Goal: Task Accomplishment & Management: Manage account settings

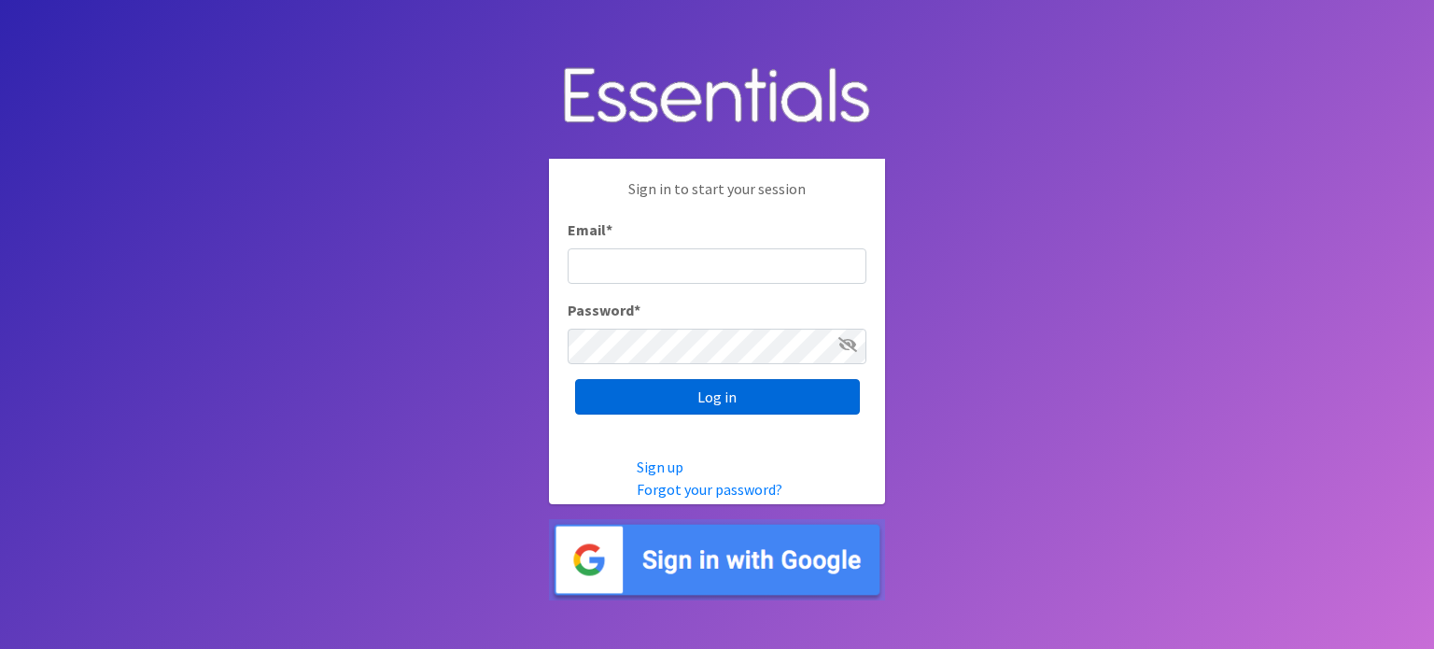
type input "[EMAIL_ADDRESS][DOMAIN_NAME]"
click at [641, 397] on input "Log in" at bounding box center [717, 396] width 285 height 35
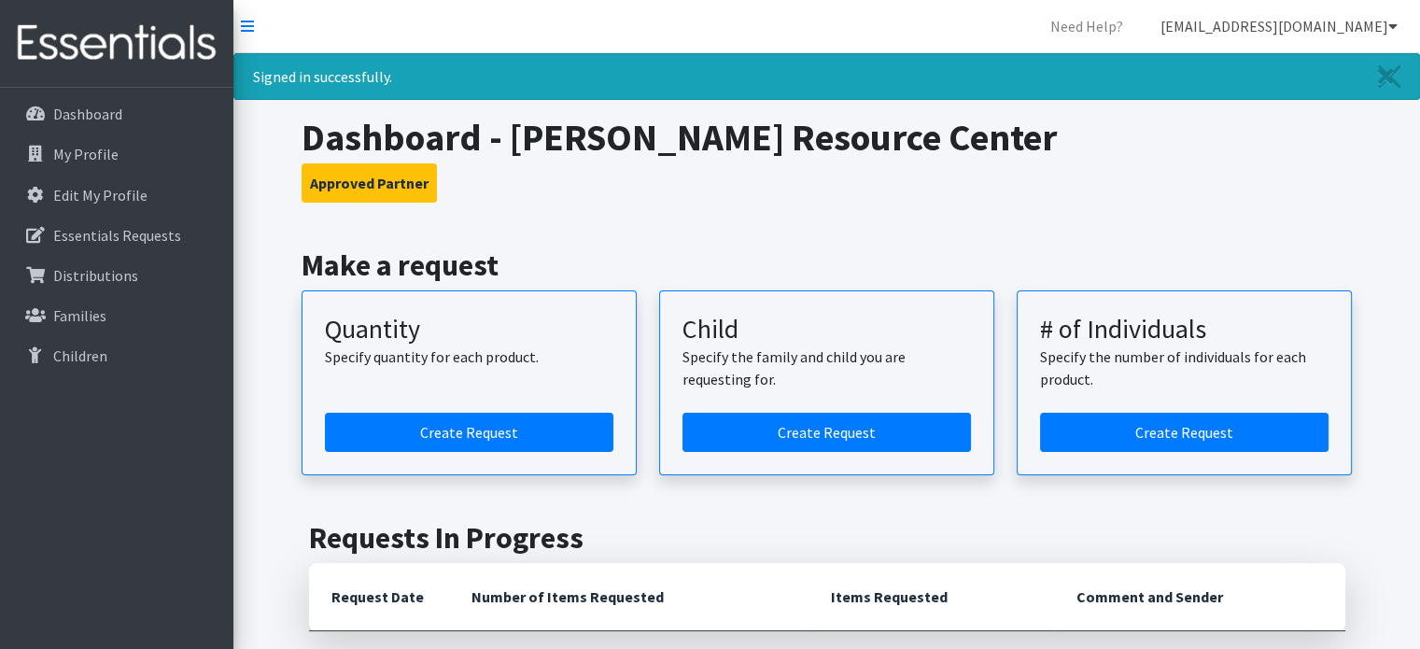
click at [1248, 27] on link "[EMAIL_ADDRESS][DOMAIN_NAME]" at bounding box center [1278, 25] width 267 height 37
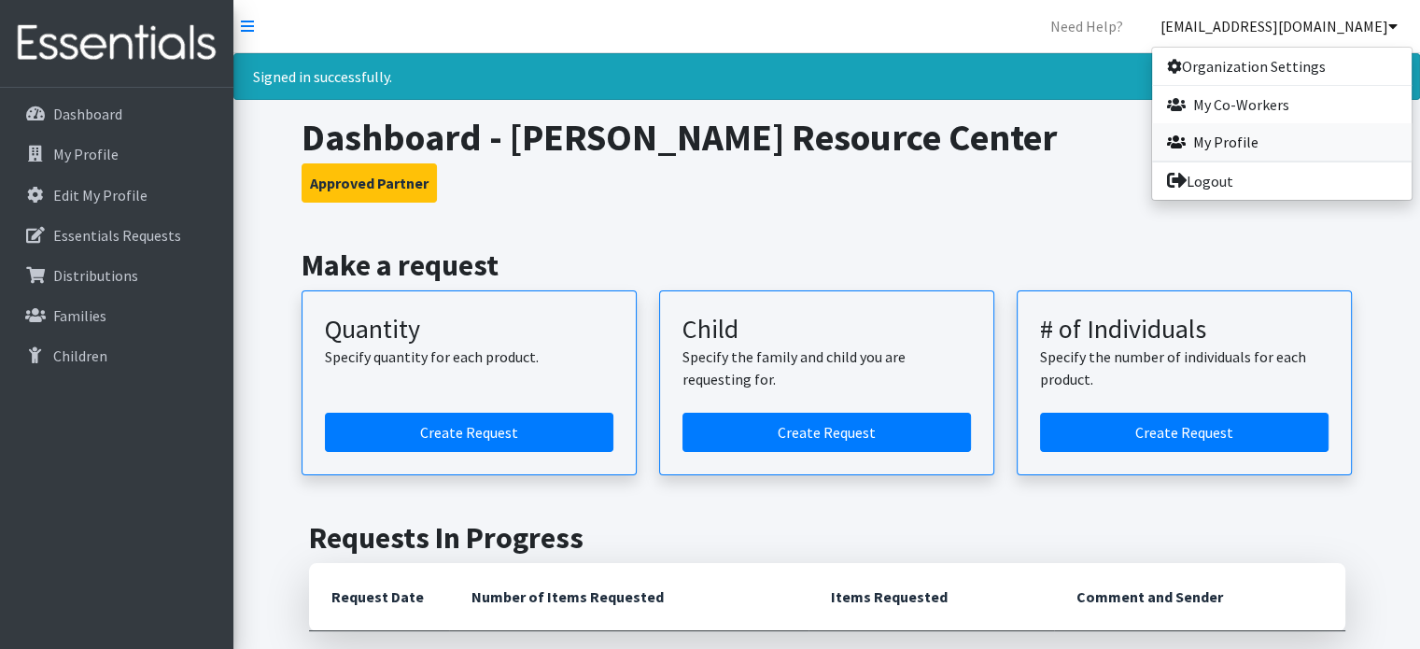
click at [1226, 137] on link "My Profile" at bounding box center [1281, 141] width 259 height 37
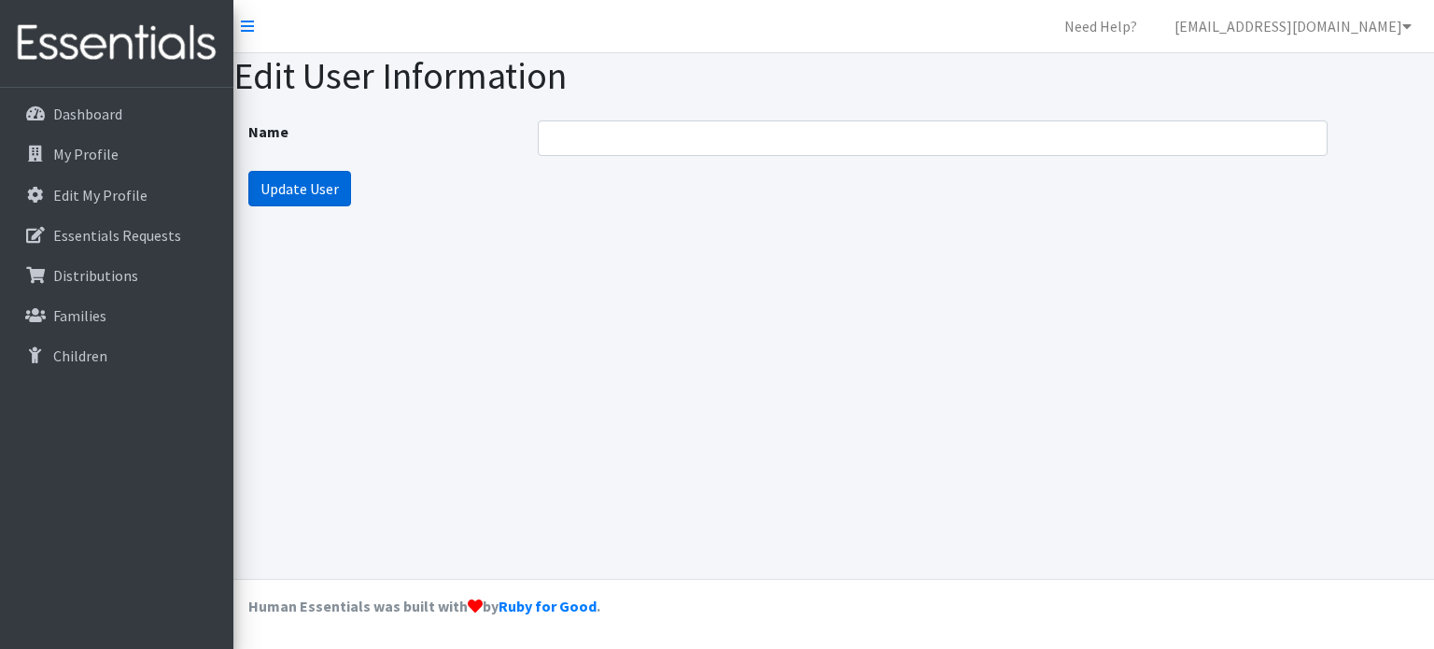
click at [282, 194] on input "Update User" at bounding box center [299, 188] width 103 height 35
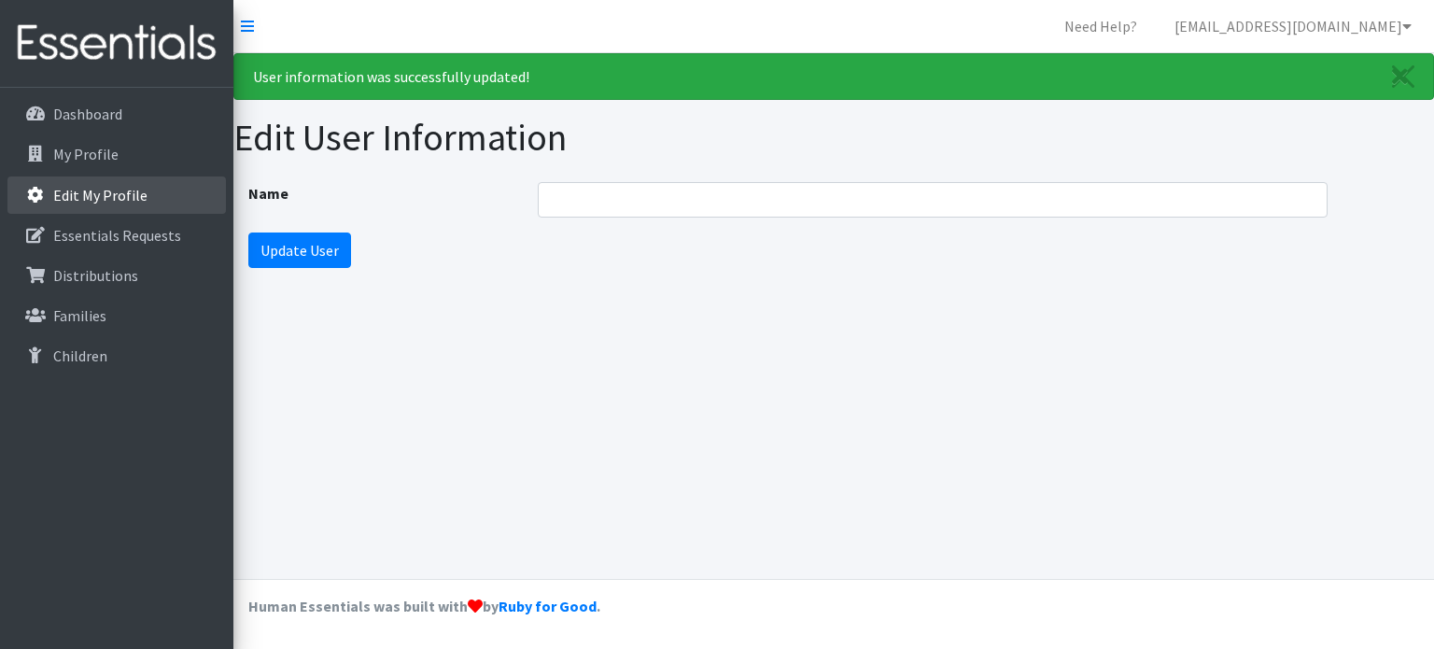
click at [105, 200] on p "Edit My Profile" at bounding box center [100, 195] width 94 height 19
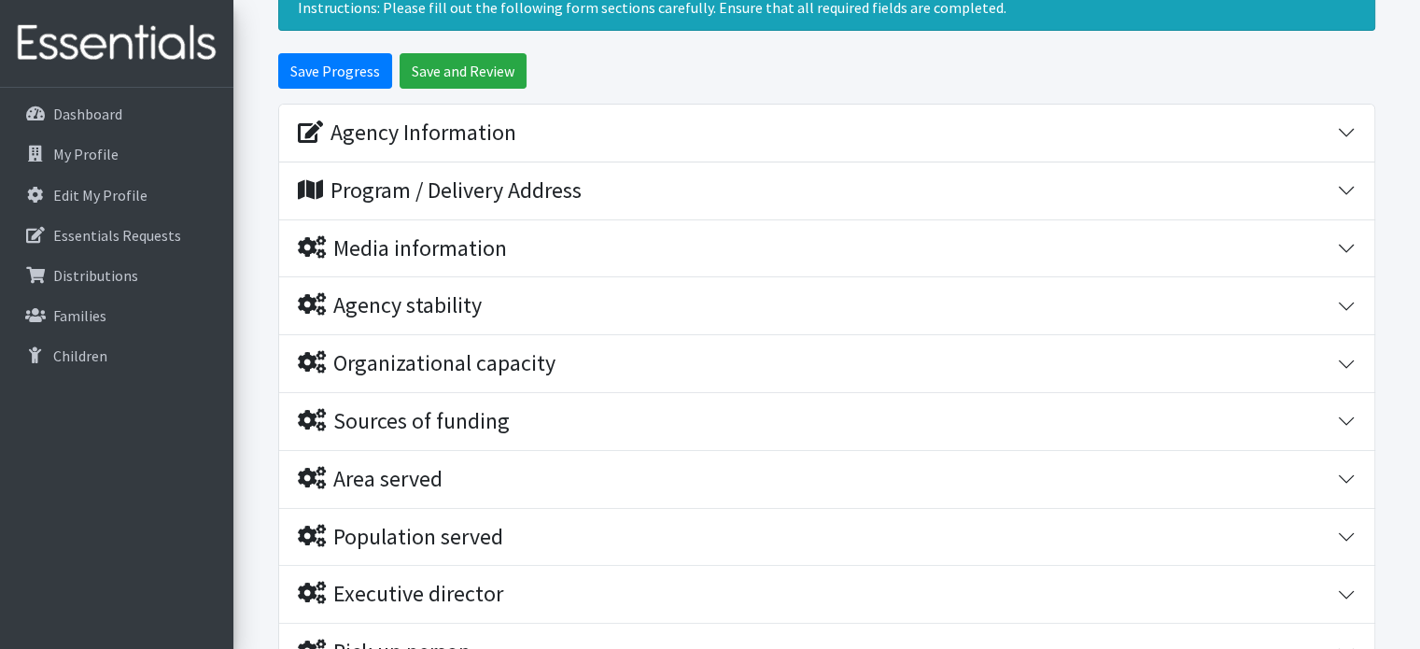
scroll to position [187, 0]
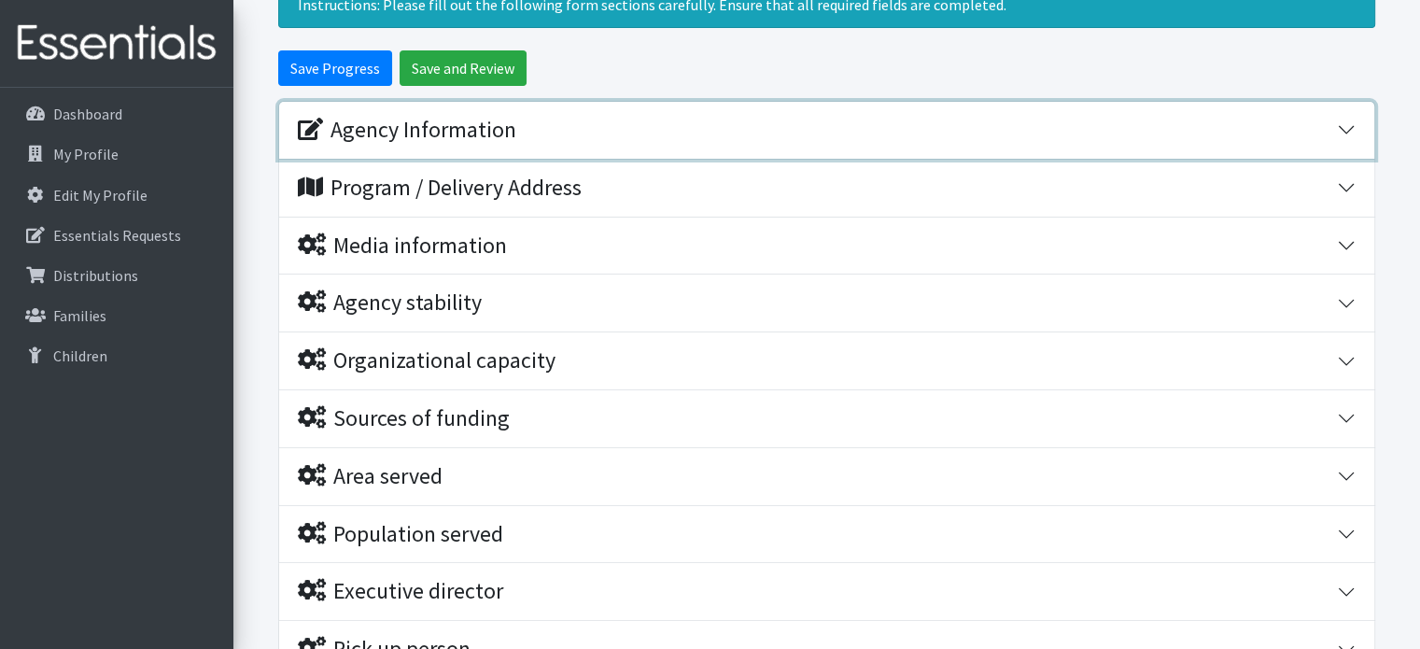
click at [763, 141] on div "Agency Information" at bounding box center [817, 130] width 1039 height 27
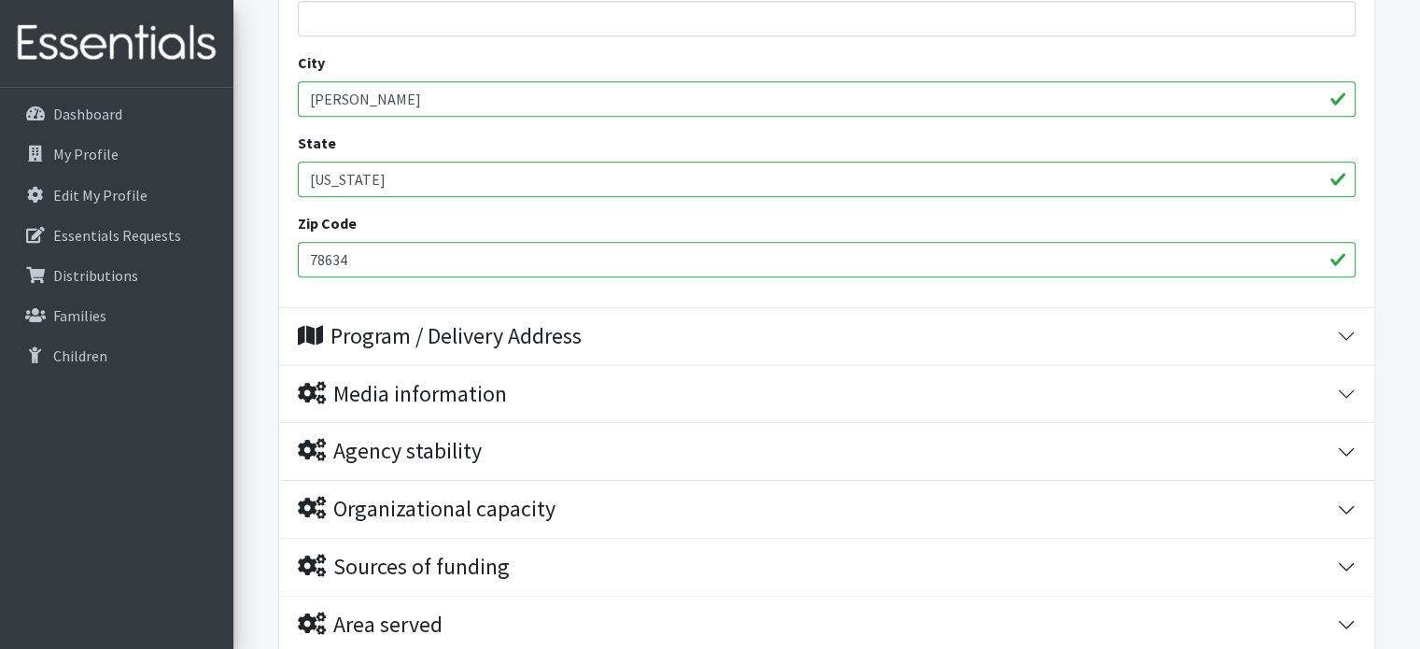
scroll to position [933, 0]
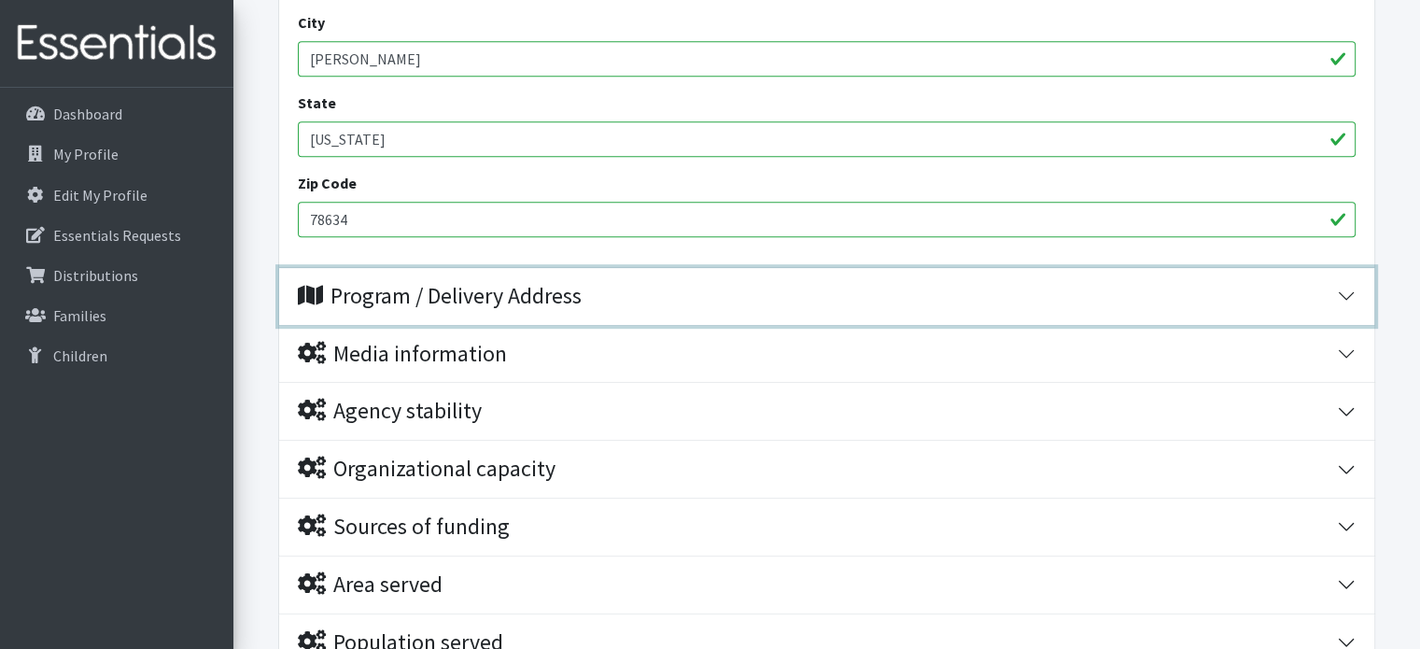
click at [548, 290] on div "Program / Delivery Address" at bounding box center [440, 296] width 284 height 27
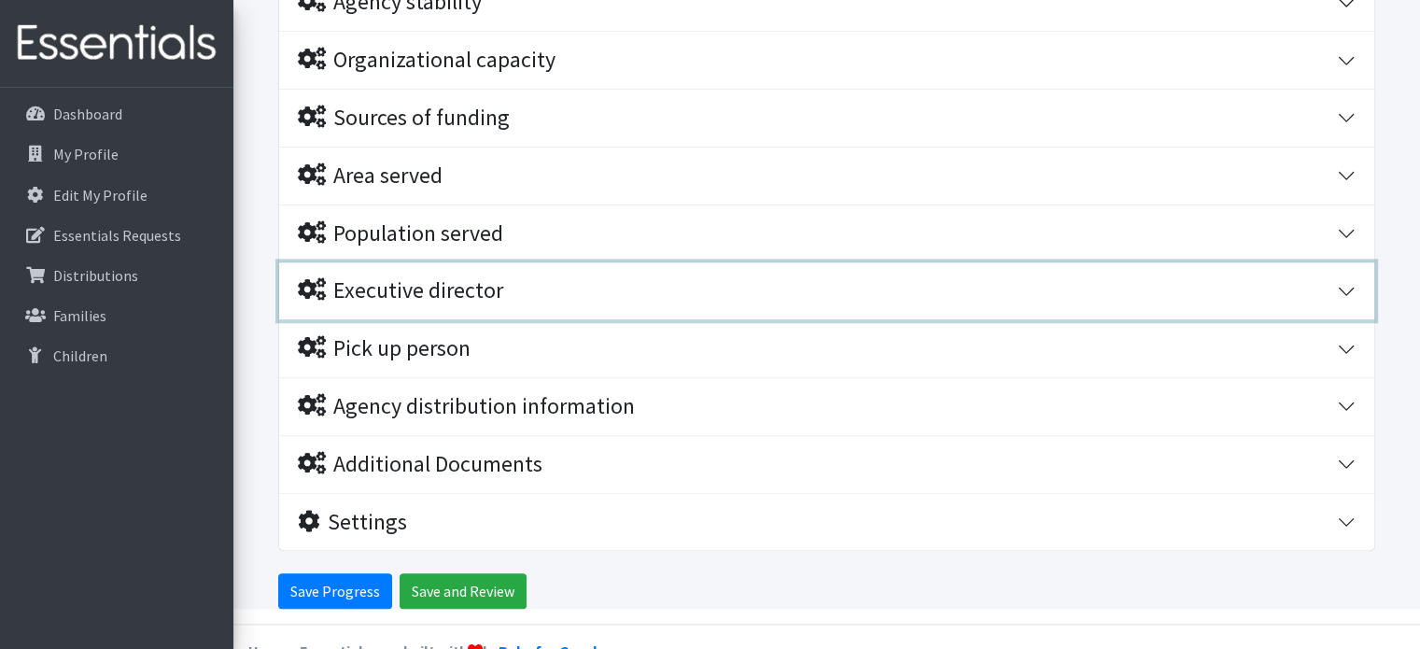
click at [495, 295] on div "Executive director" at bounding box center [400, 290] width 205 height 27
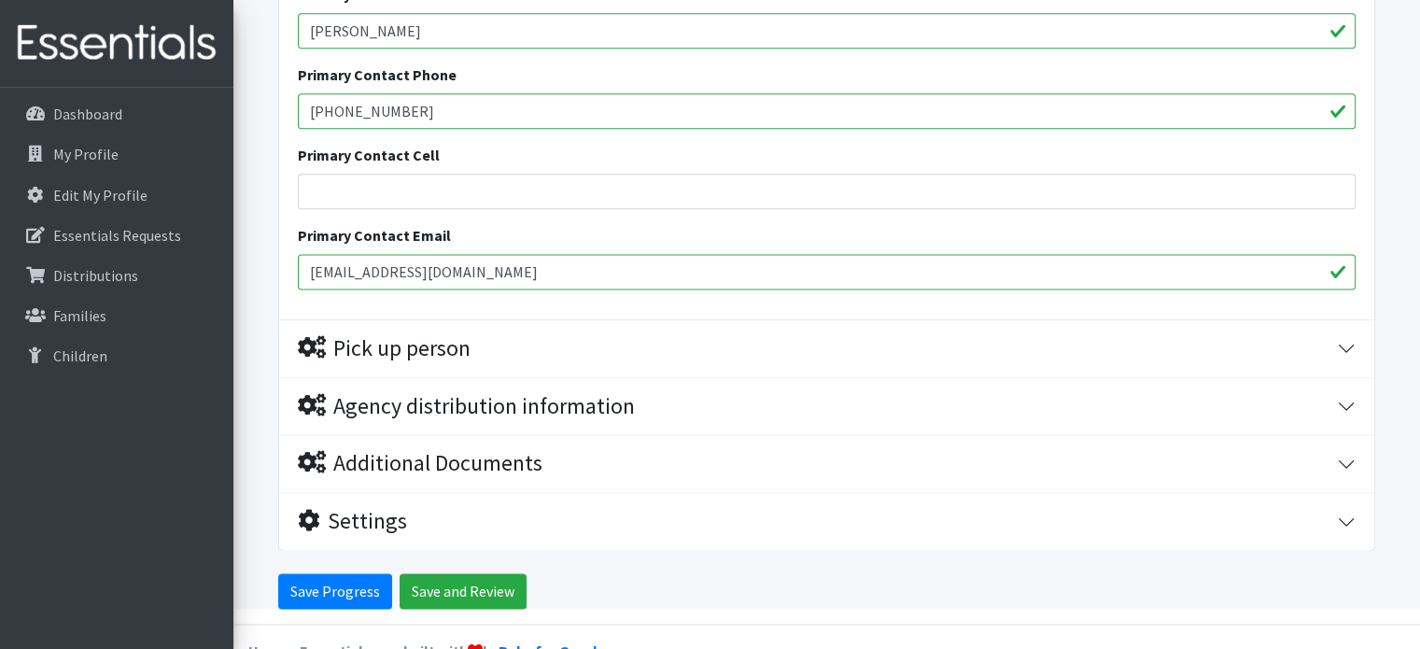
scroll to position [2232, 0]
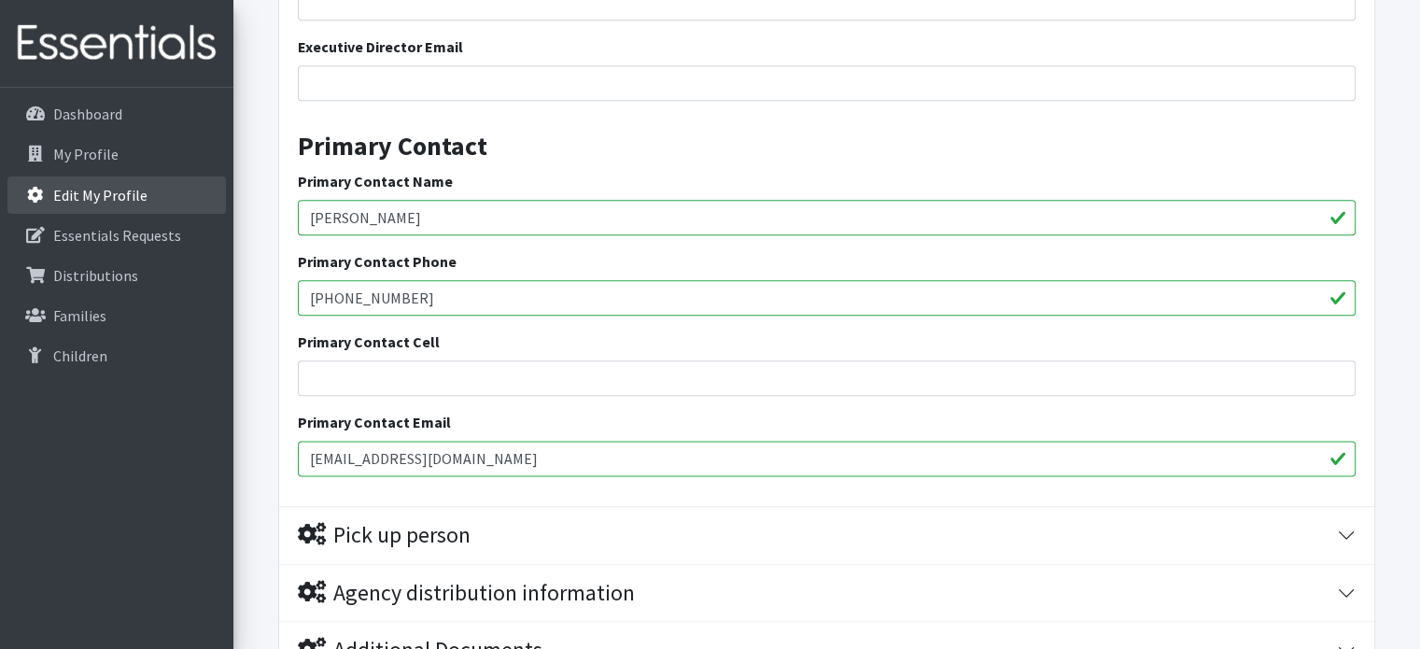
drag, startPoint x: 452, startPoint y: 212, endPoint x: 213, endPoint y: 212, distance: 238.9
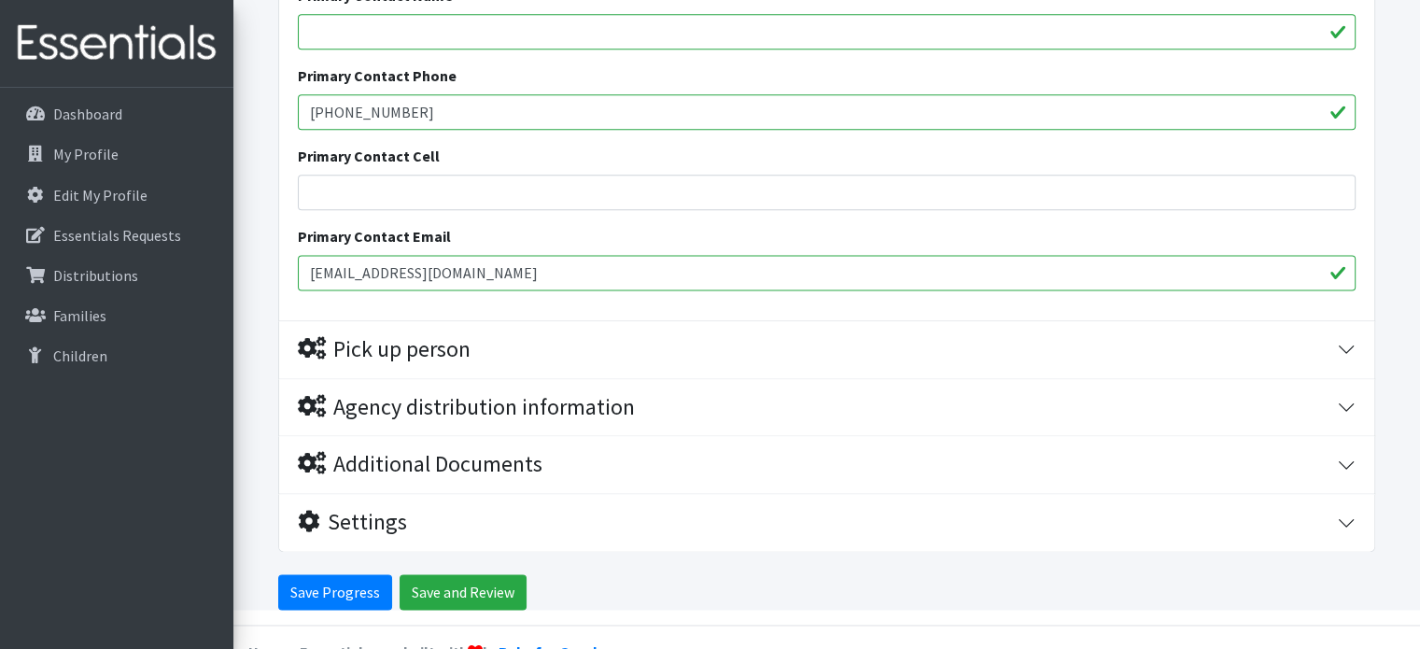
scroll to position [2419, 0]
click at [357, 589] on input "Save Progress" at bounding box center [335, 590] width 114 height 35
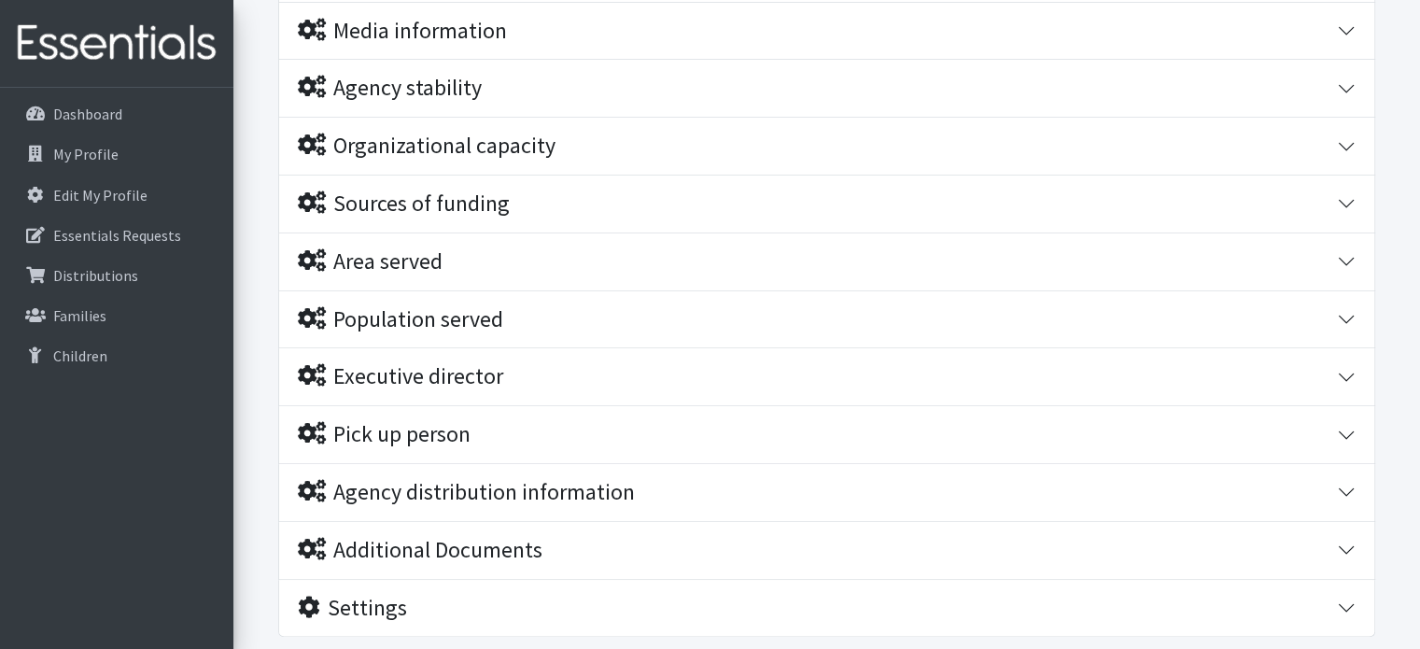
scroll to position [467, 0]
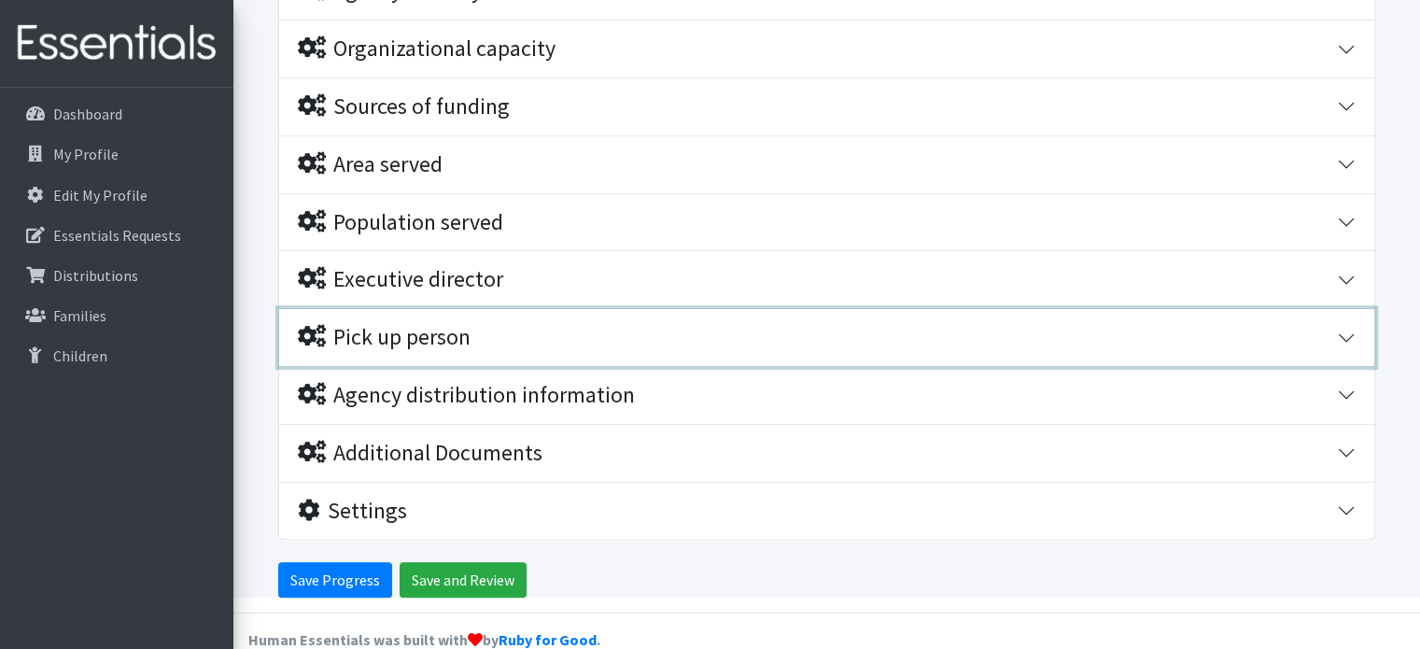
click at [776, 334] on div "Pick up person" at bounding box center [817, 337] width 1039 height 27
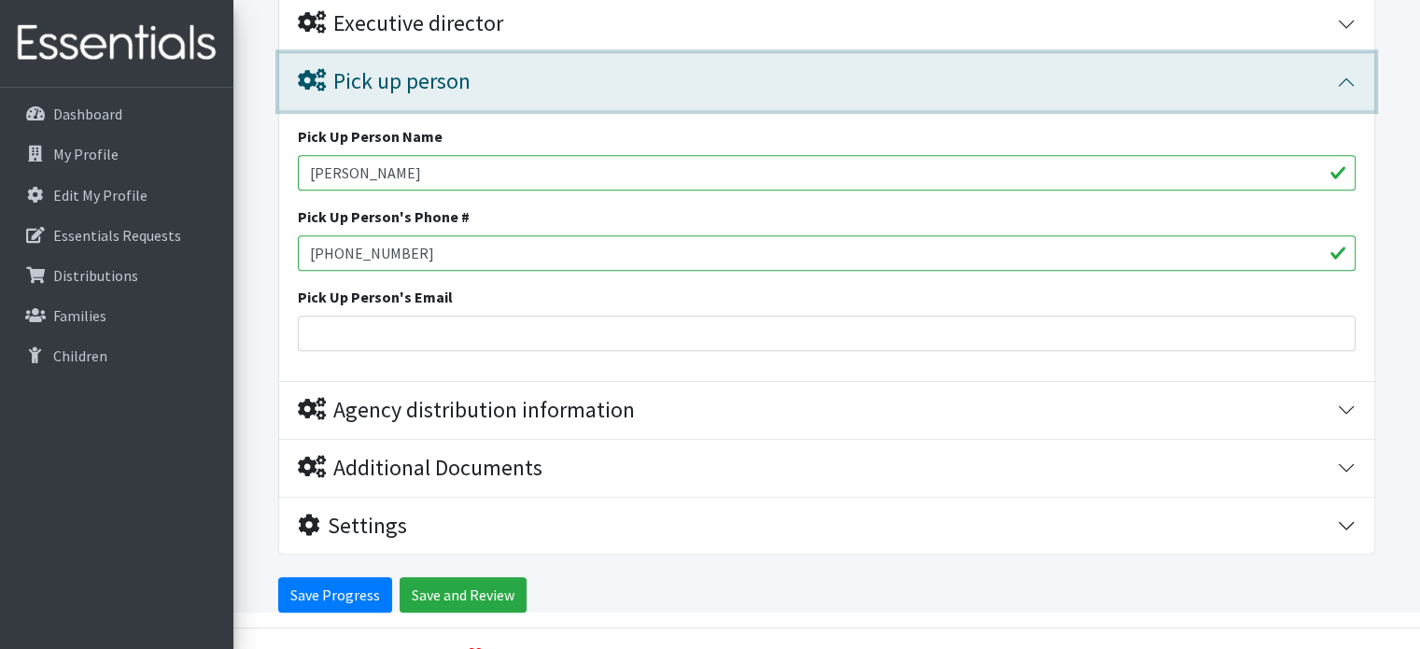
scroll to position [831, 0]
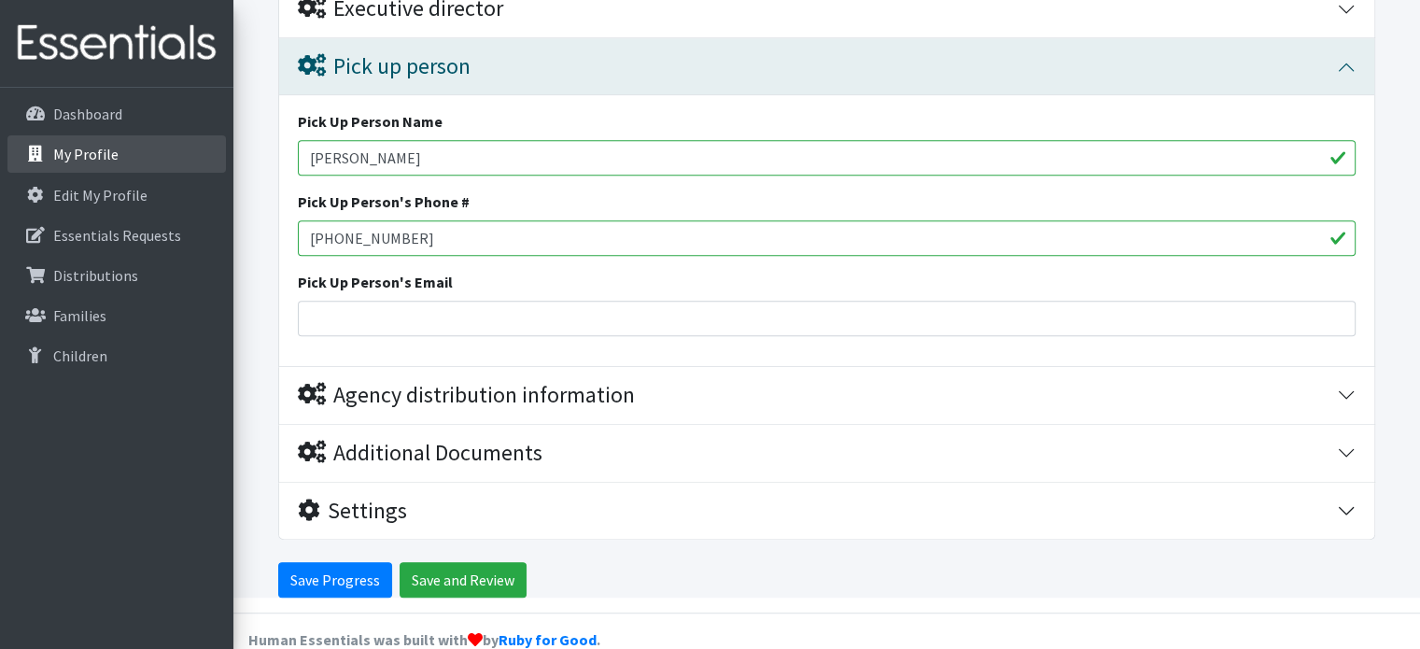
drag, startPoint x: 490, startPoint y: 167, endPoint x: 216, endPoint y: 165, distance: 274.4
type input "Kenneth Wiley"
drag, startPoint x: 713, startPoint y: 228, endPoint x: 291, endPoint y: 231, distance: 421.9
click at [291, 231] on div "Pick Up Person Name Kenneth Wiley Pick Up Person's Phone # 512-913-3192 Pick Up…" at bounding box center [826, 230] width 1095 height 271
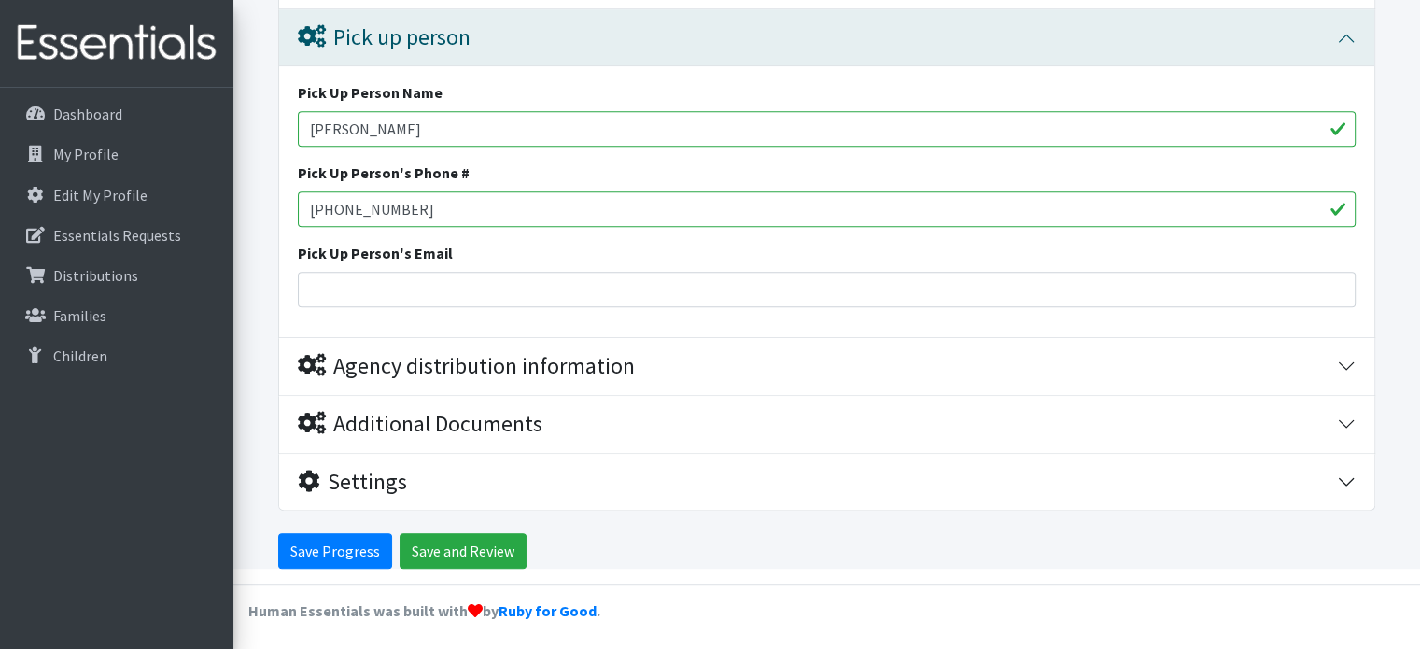
type input "512-269-6584"
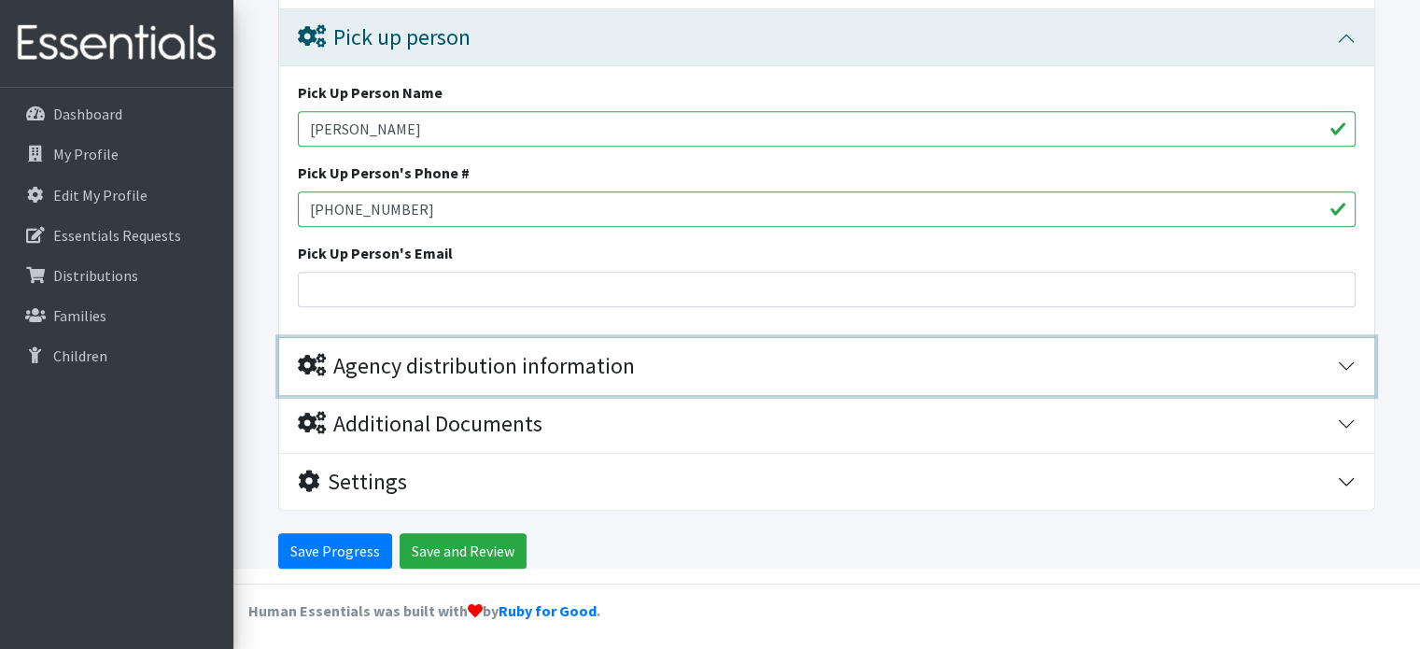
click at [651, 359] on div "Agency distribution information" at bounding box center [817, 366] width 1039 height 27
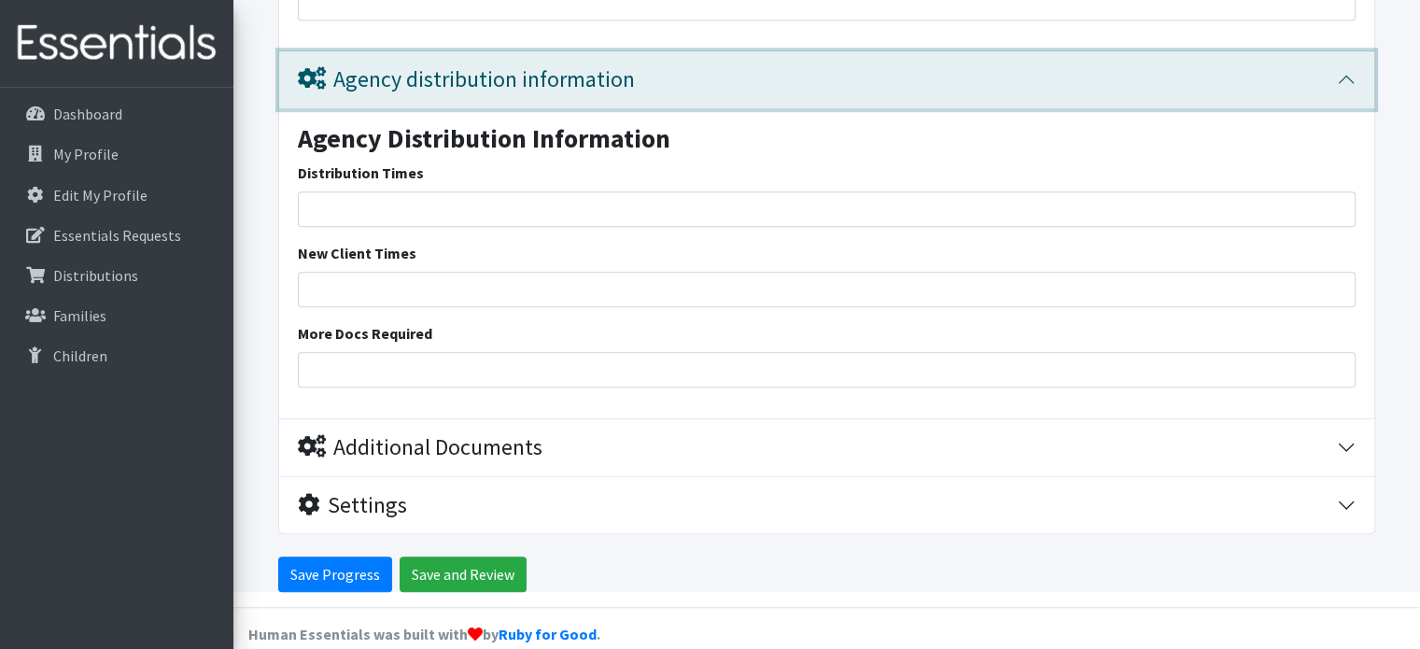
scroll to position [1168, 0]
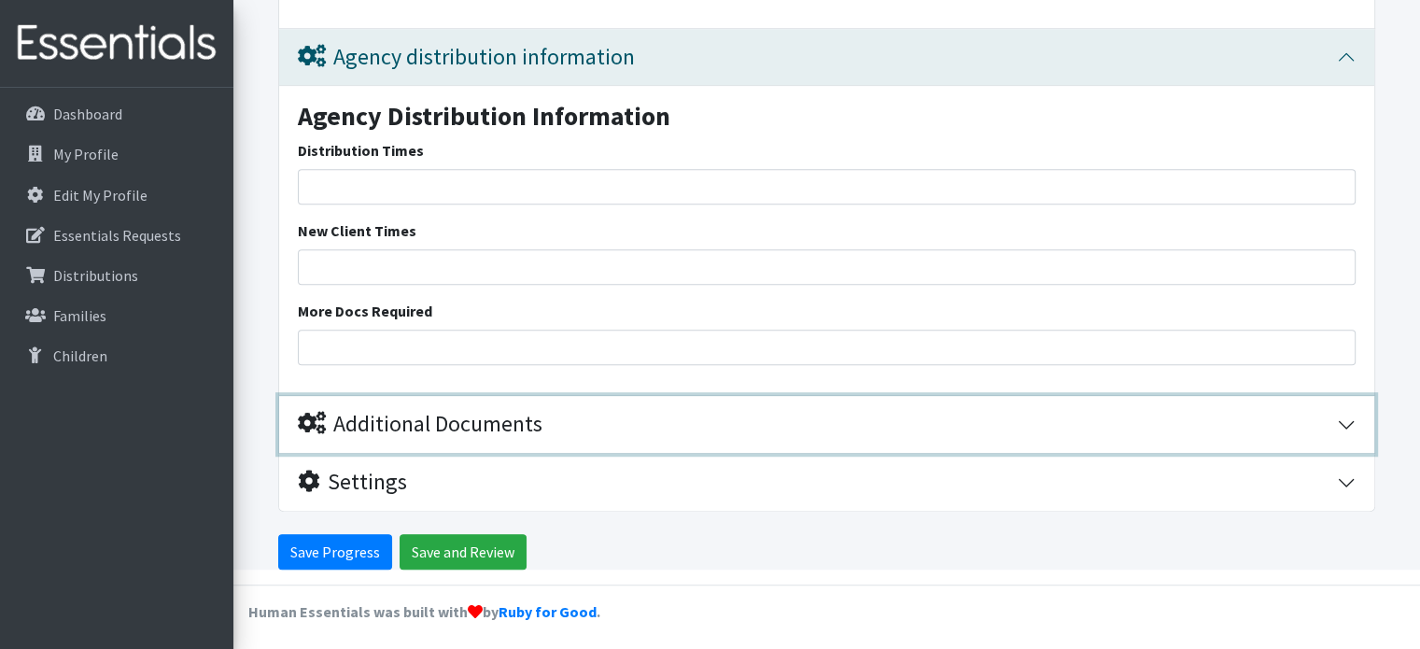
click at [649, 431] on div "Additional Documents" at bounding box center [817, 424] width 1039 height 27
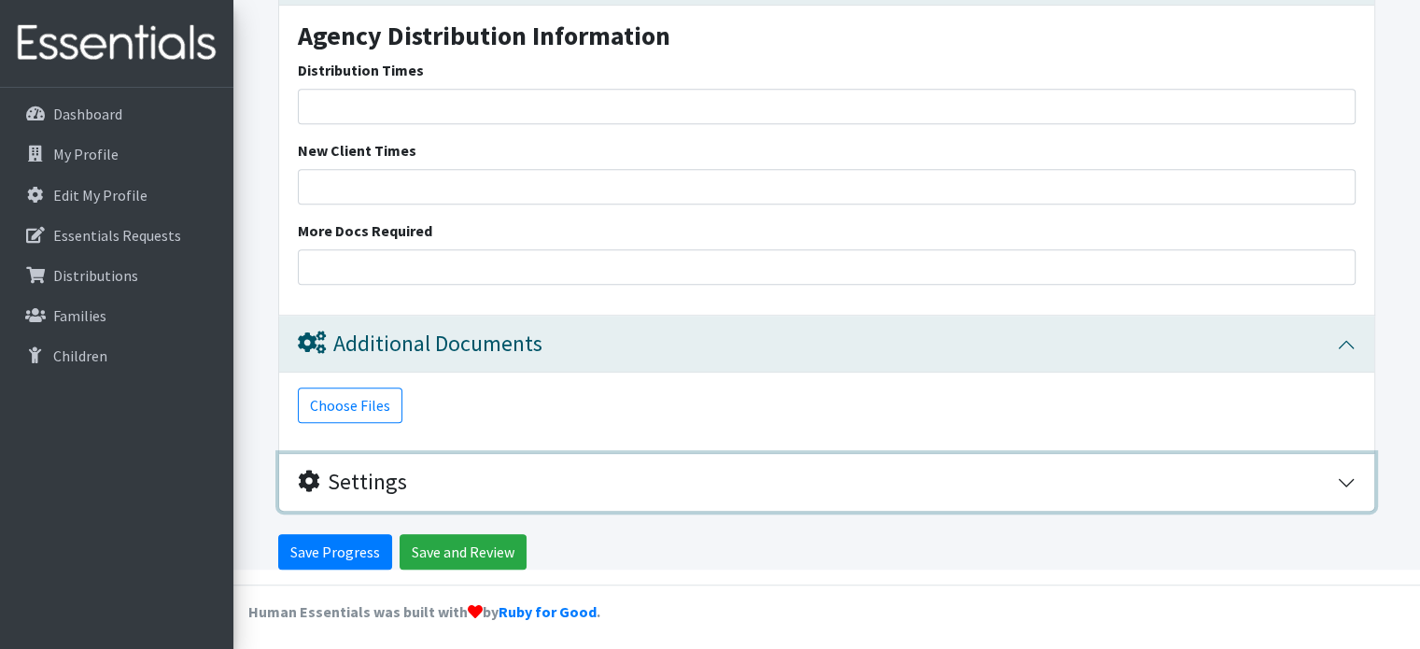
click at [597, 477] on div "Settings" at bounding box center [817, 482] width 1039 height 27
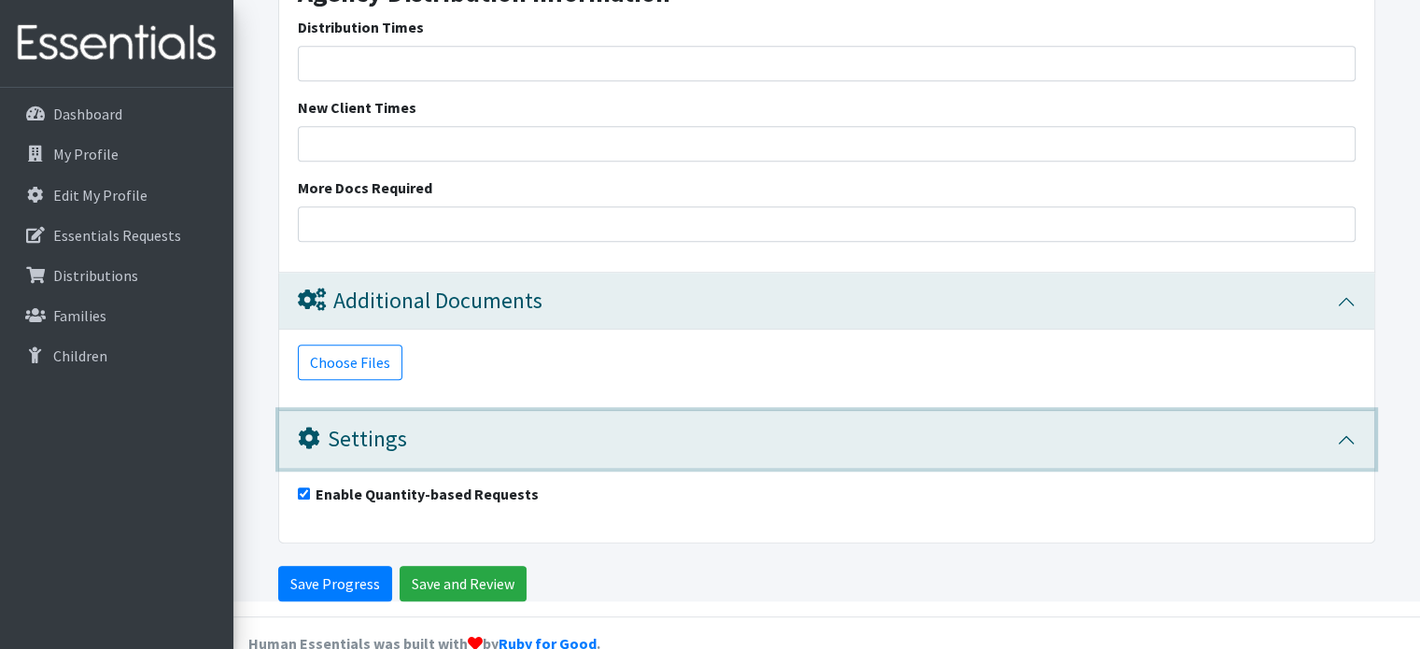
scroll to position [1323, 0]
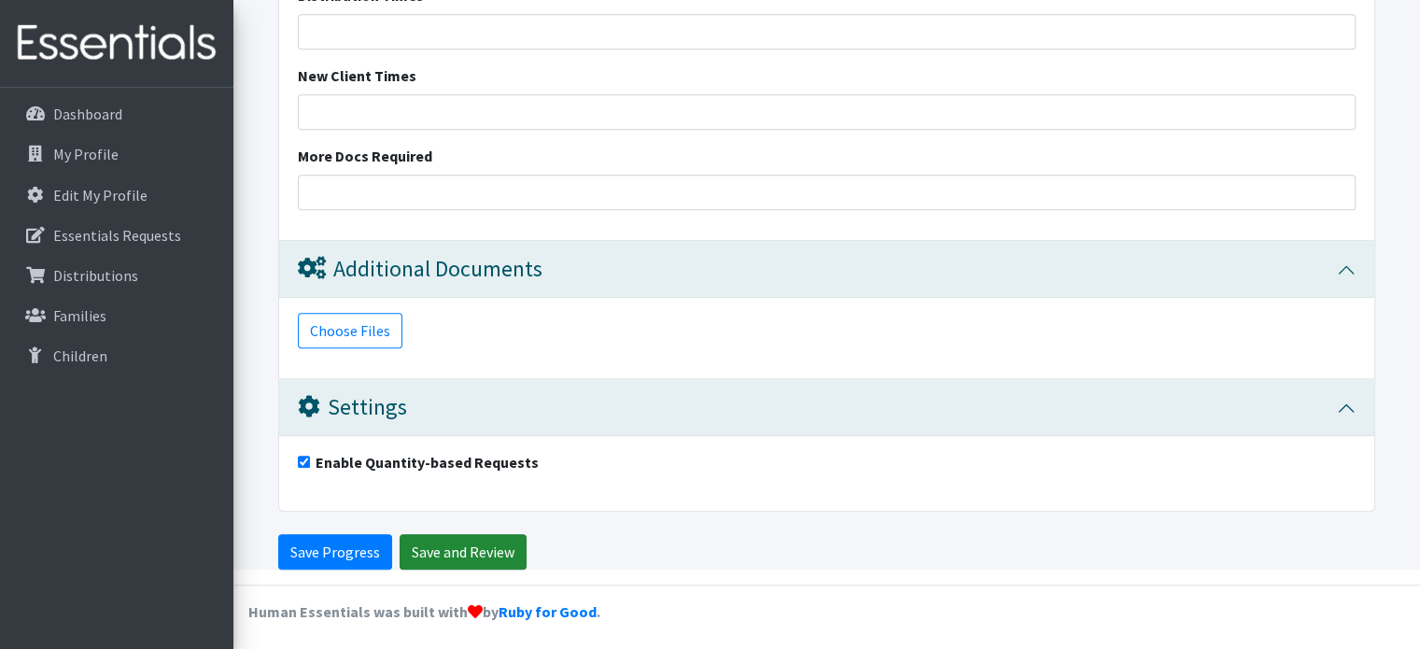
click at [471, 553] on input "Save and Review" at bounding box center [462, 551] width 127 height 35
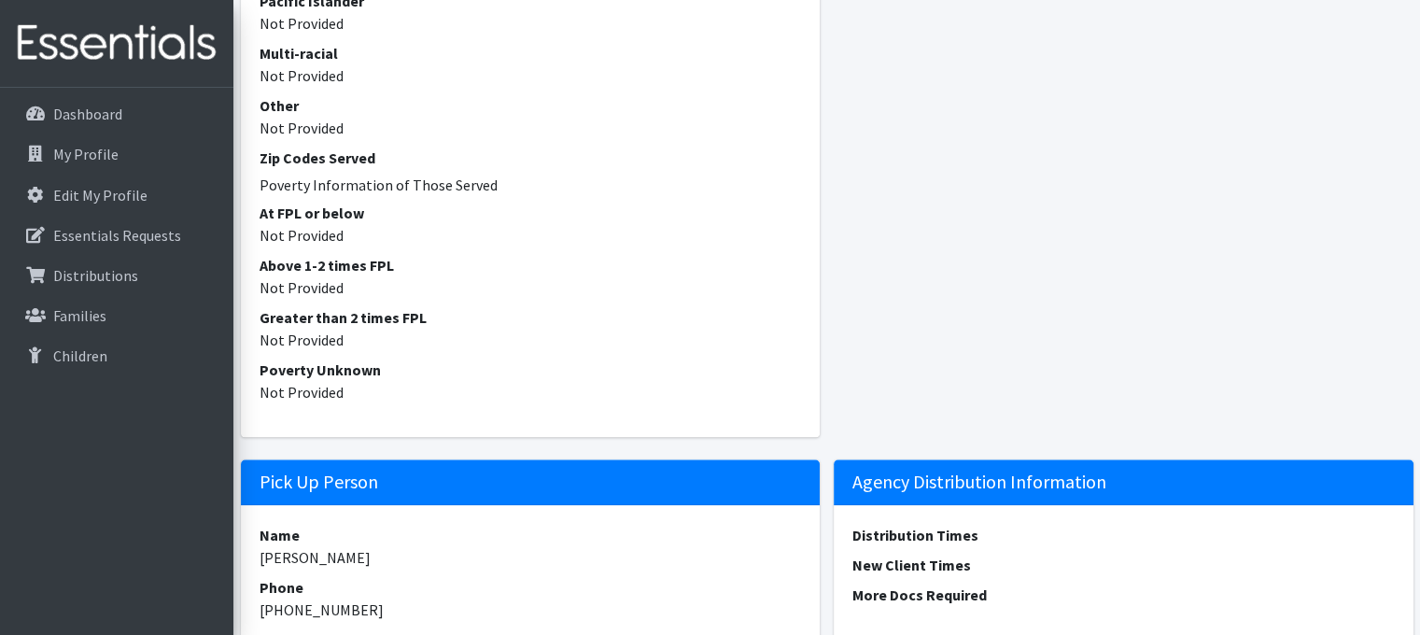
scroll to position [2072, 0]
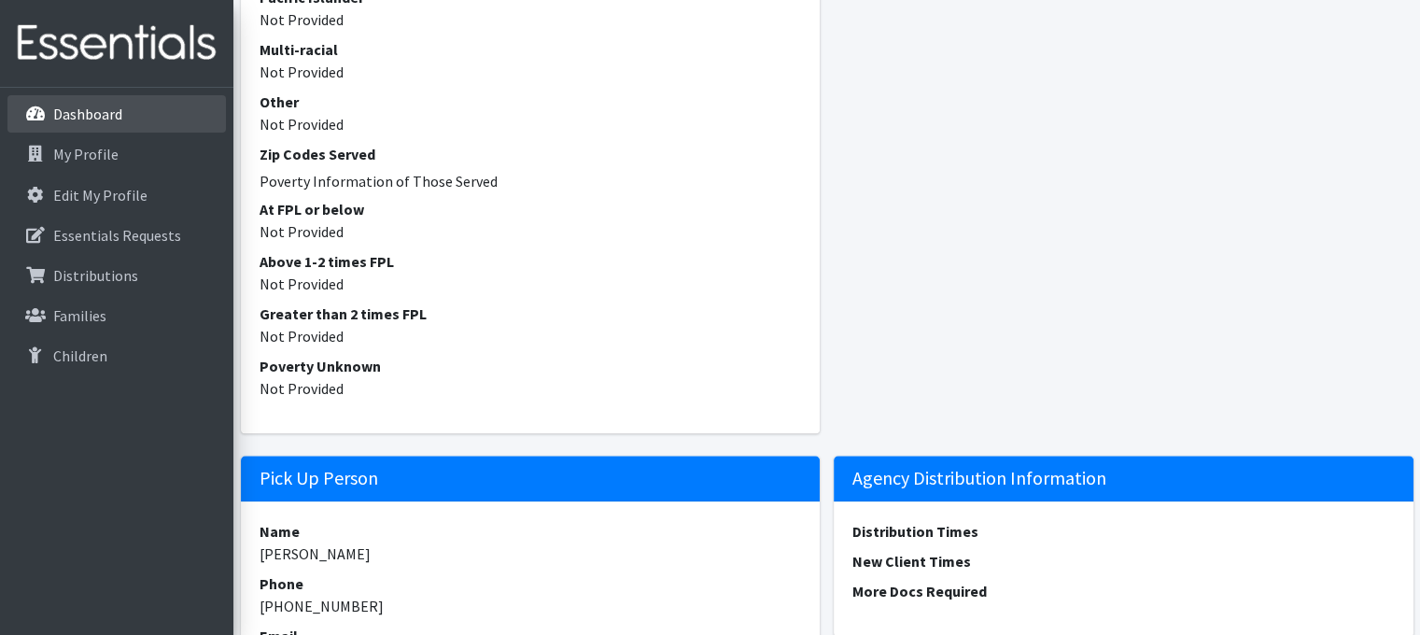
click at [82, 126] on link "Dashboard" at bounding box center [116, 113] width 218 height 37
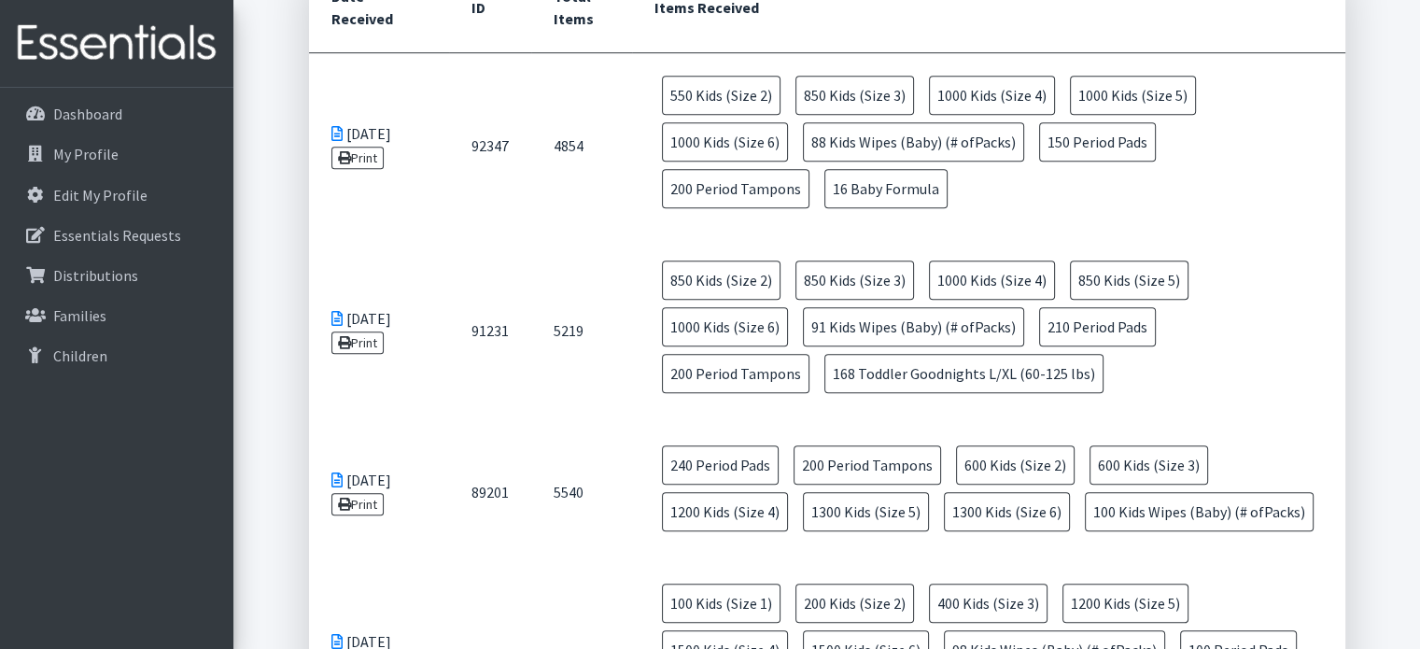
scroll to position [1027, 0]
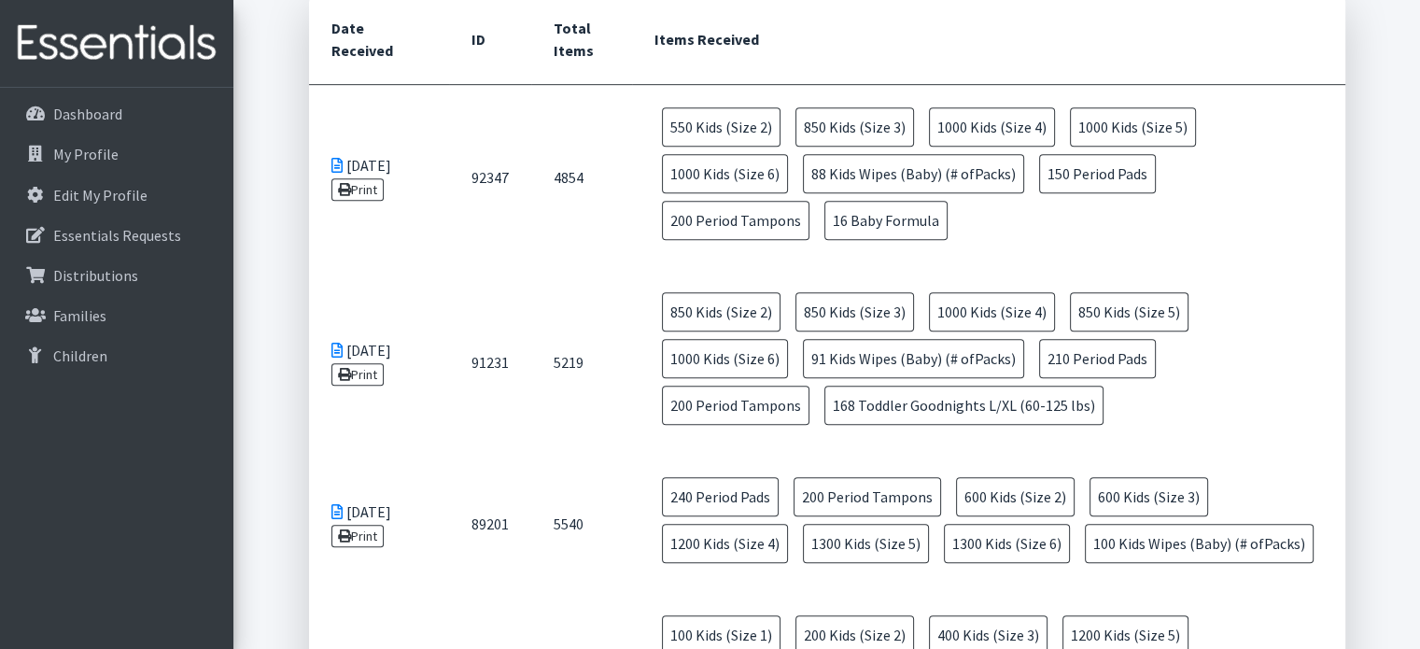
click at [331, 163] on icon at bounding box center [336, 165] width 11 height 15
click at [338, 163] on icon at bounding box center [336, 165] width 11 height 15
click at [354, 191] on link "Print" at bounding box center [357, 189] width 53 height 22
